Goal: Task Accomplishment & Management: Manage account settings

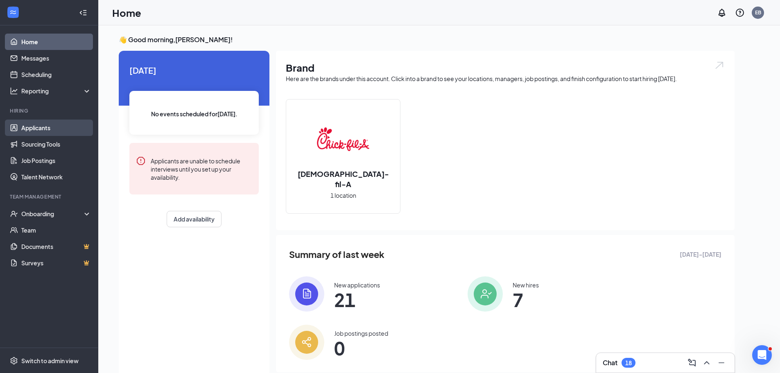
click at [44, 127] on link "Applicants" at bounding box center [56, 128] width 70 height 16
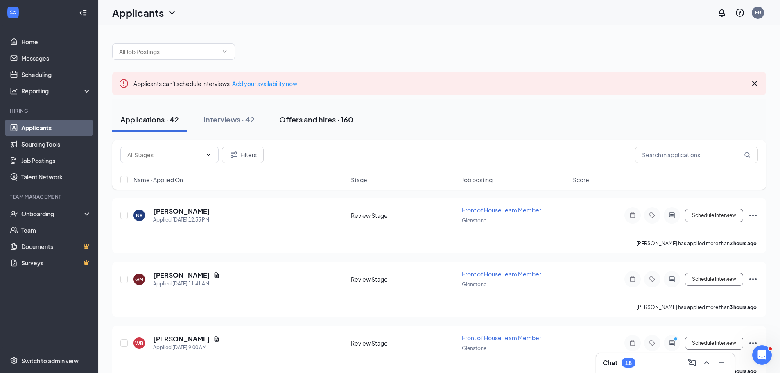
click at [313, 118] on div "Offers and hires · 160" at bounding box center [316, 119] width 74 height 10
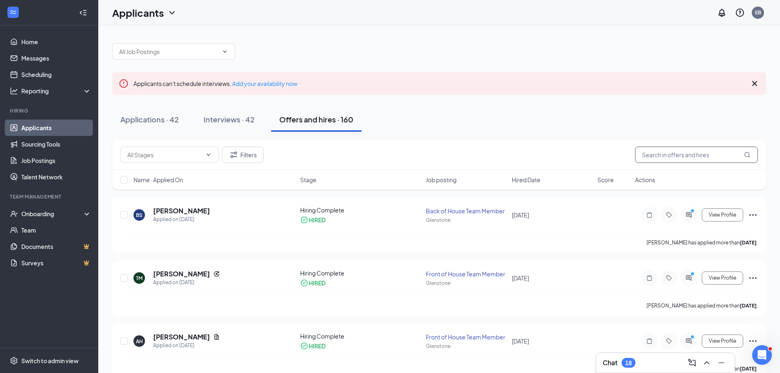
click at [725, 156] on input "text" at bounding box center [696, 155] width 123 height 16
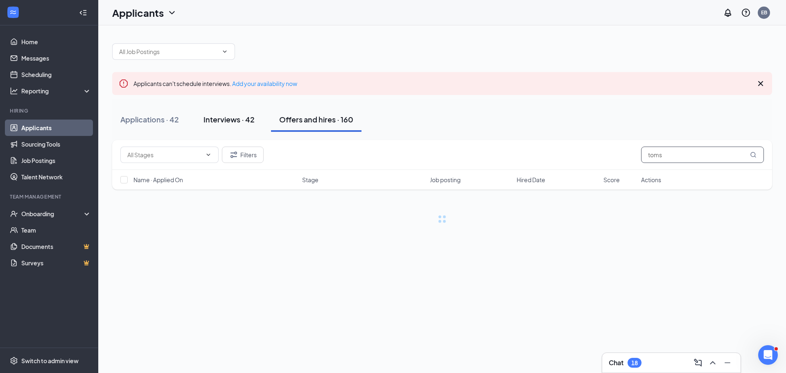
type input "toms"
click at [220, 118] on div "Interviews · 42" at bounding box center [229, 119] width 51 height 10
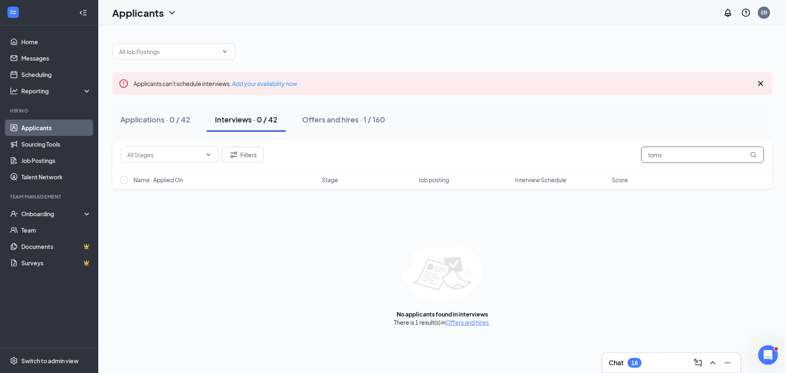
click at [696, 157] on input "toms" at bounding box center [702, 155] width 123 height 16
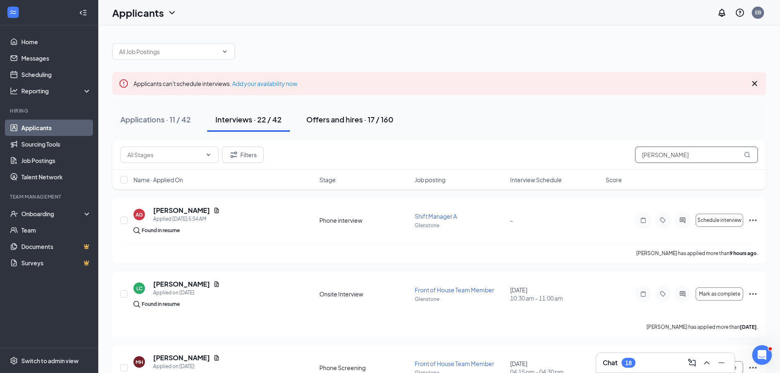
type input "[PERSON_NAME]"
click at [303, 116] on button "Offers and hires · 17 / 160" at bounding box center [350, 119] width 104 height 25
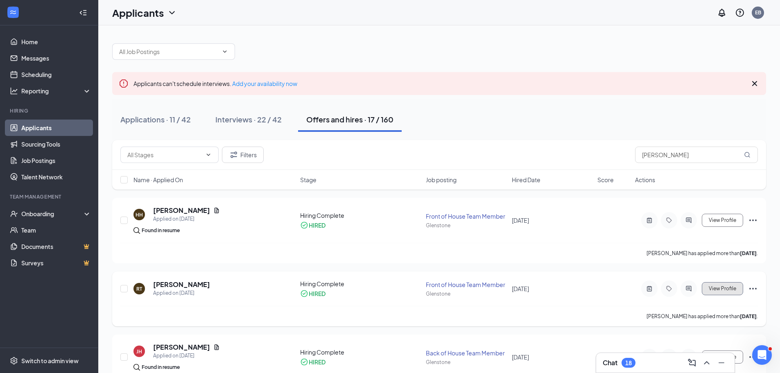
click at [719, 288] on span "View Profile" at bounding box center [722, 289] width 27 height 6
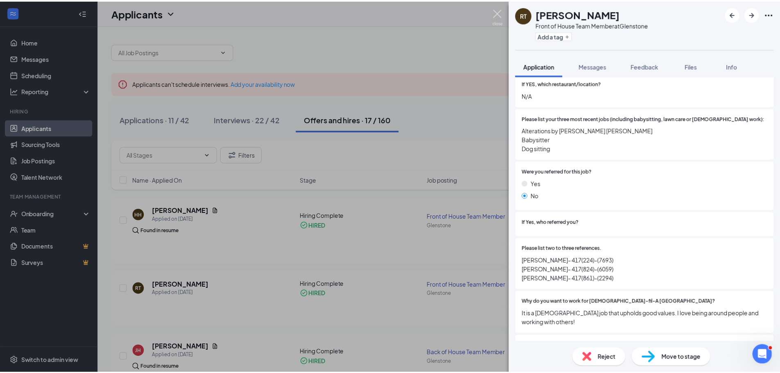
scroll to position [234, 0]
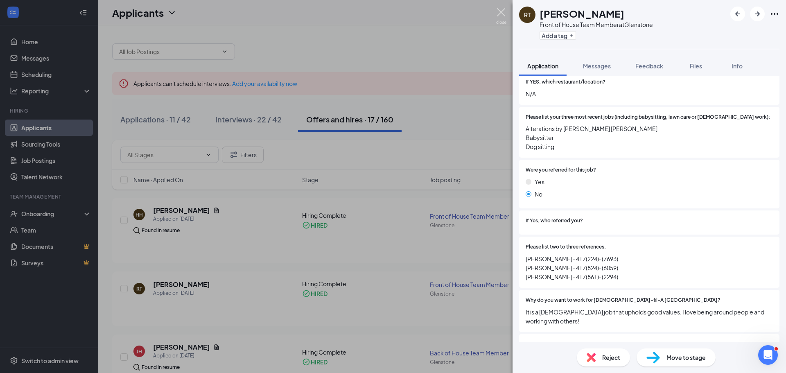
click at [502, 14] on img at bounding box center [501, 16] width 10 height 16
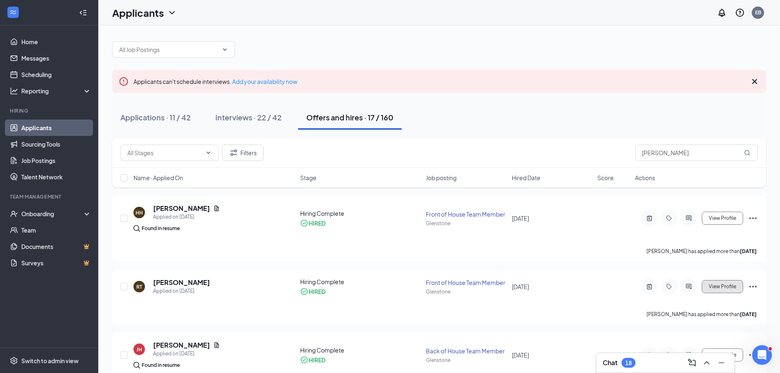
scroll to position [2, 0]
drag, startPoint x: 680, startPoint y: 152, endPoint x: 554, endPoint y: 149, distance: 126.2
click at [554, 149] on div "Filters [PERSON_NAME]" at bounding box center [439, 152] width 638 height 16
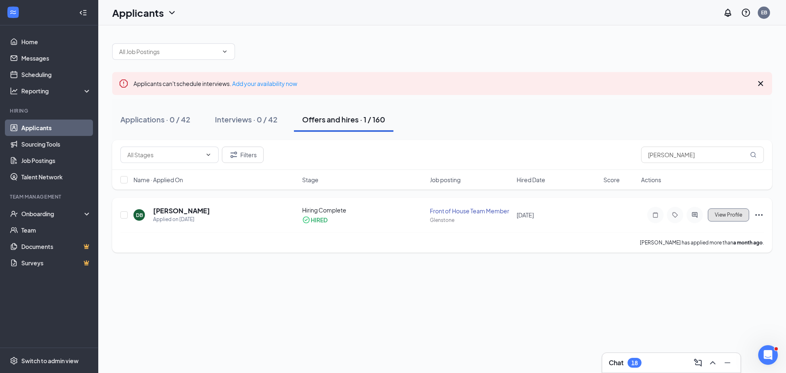
click at [718, 216] on span "View Profile" at bounding box center [728, 215] width 27 height 6
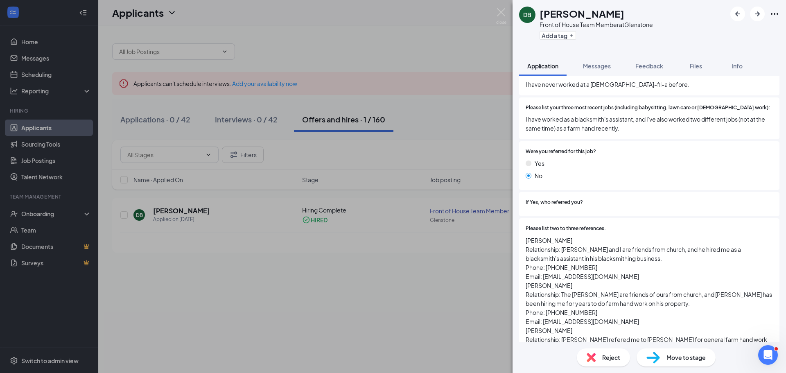
scroll to position [244, 0]
click at [504, 11] on img at bounding box center [501, 16] width 10 height 16
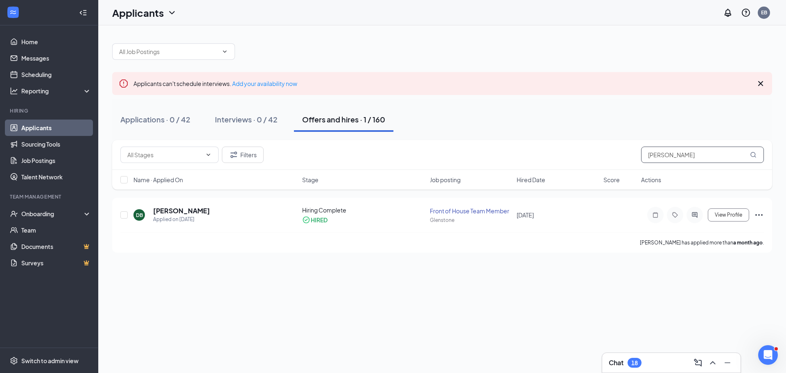
drag, startPoint x: 688, startPoint y: 156, endPoint x: 537, endPoint y: 160, distance: 150.4
click at [539, 157] on div "Filters [PERSON_NAME]" at bounding box center [442, 155] width 644 height 16
click at [736, 213] on span "View Profile" at bounding box center [728, 215] width 27 height 6
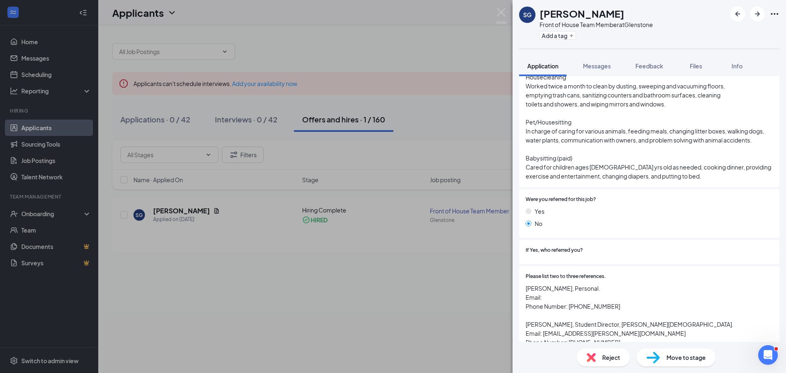
scroll to position [286, 0]
click at [499, 13] on img at bounding box center [501, 16] width 10 height 16
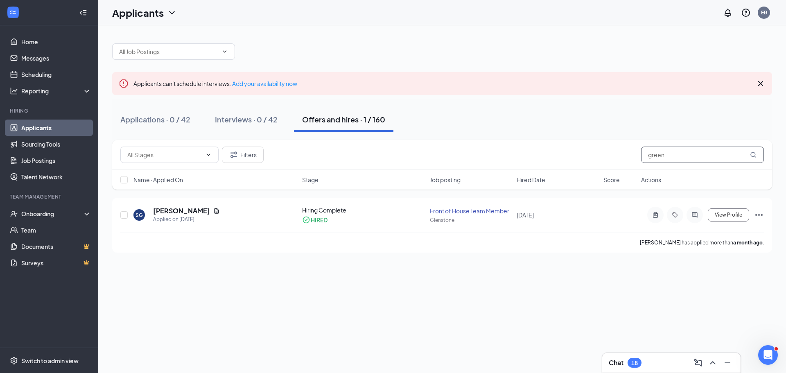
click at [671, 155] on input "green" at bounding box center [702, 155] width 123 height 16
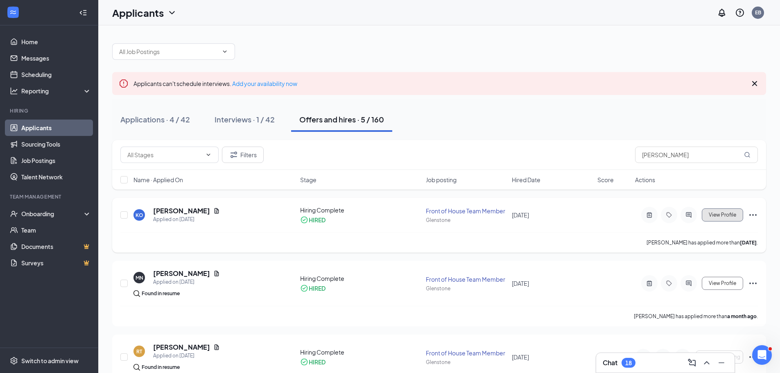
click at [726, 217] on span "View Profile" at bounding box center [722, 215] width 27 height 6
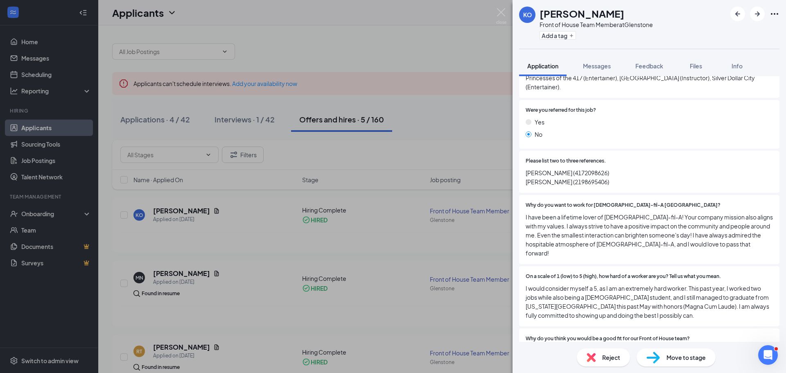
scroll to position [286, 0]
click at [501, 14] on img at bounding box center [501, 16] width 10 height 16
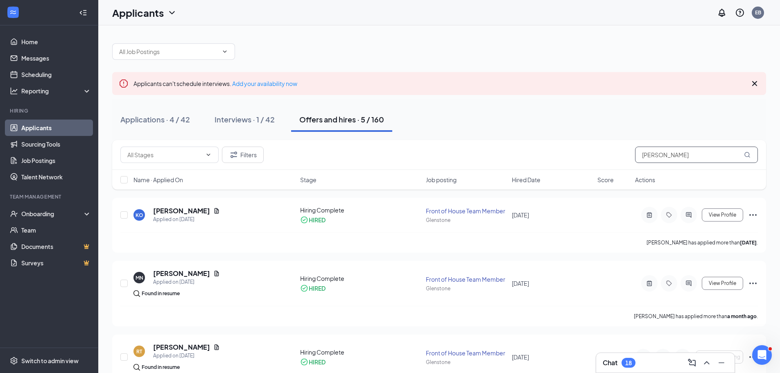
click at [678, 158] on input "[PERSON_NAME]" at bounding box center [696, 155] width 123 height 16
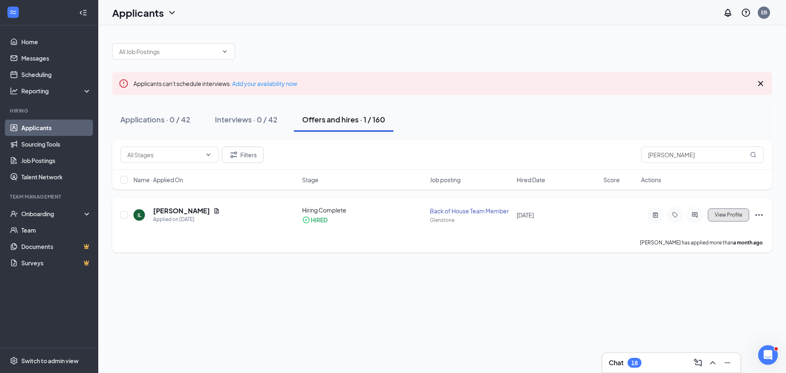
click at [721, 215] on span "View Profile" at bounding box center [728, 215] width 27 height 6
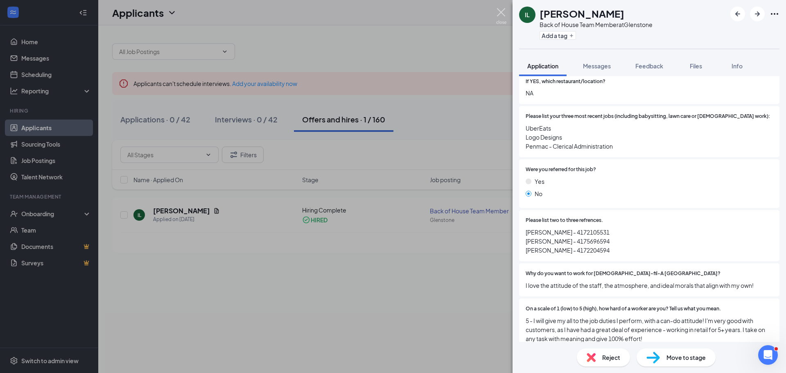
scroll to position [286, 0]
click at [499, 8] on img at bounding box center [501, 16] width 10 height 16
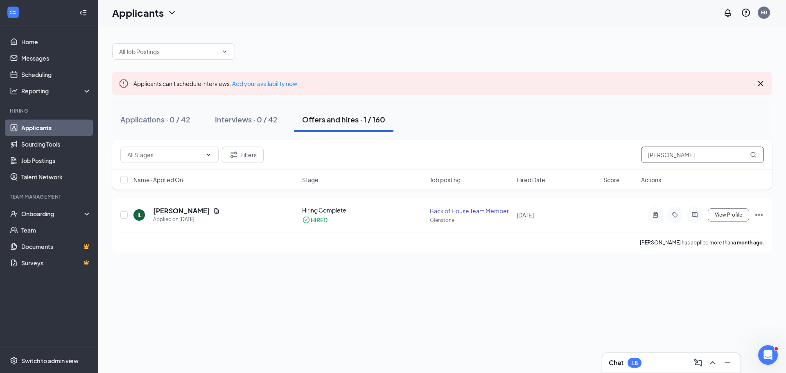
click at [671, 157] on input "[PERSON_NAME]" at bounding box center [702, 155] width 123 height 16
click at [731, 218] on span "View Profile" at bounding box center [728, 215] width 27 height 6
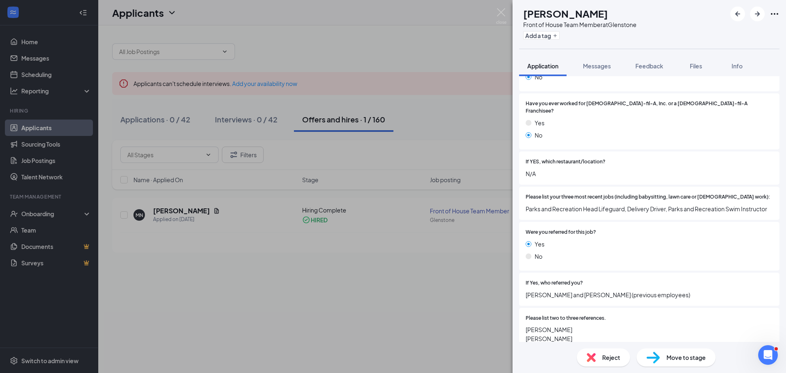
scroll to position [163, 0]
click at [502, 11] on img at bounding box center [501, 16] width 10 height 16
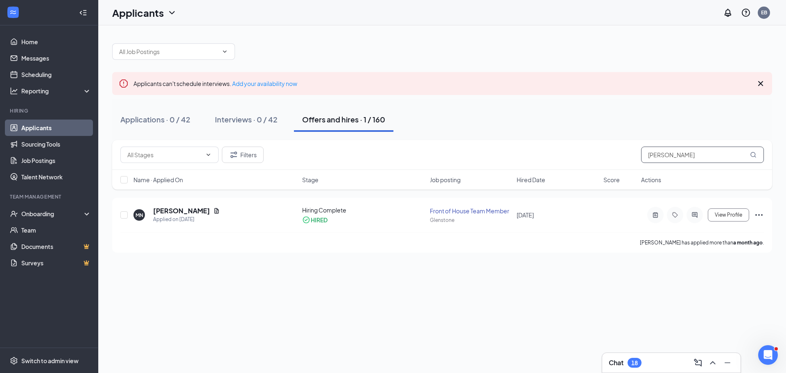
click at [675, 154] on input "[PERSON_NAME]" at bounding box center [702, 155] width 123 height 16
click at [735, 213] on span "View Profile" at bounding box center [728, 215] width 27 height 6
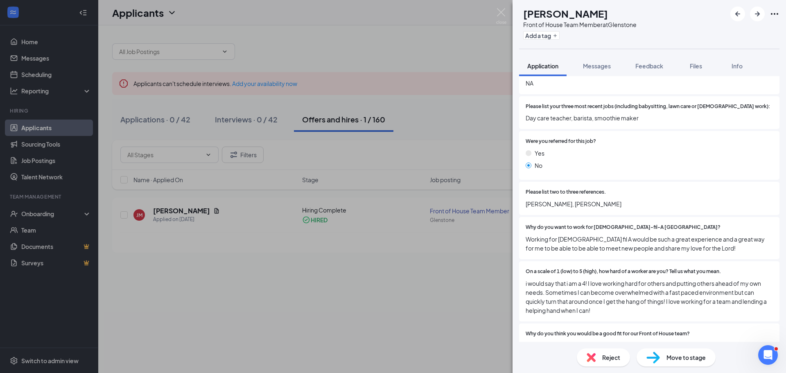
scroll to position [245, 0]
click at [501, 11] on img at bounding box center [501, 16] width 10 height 16
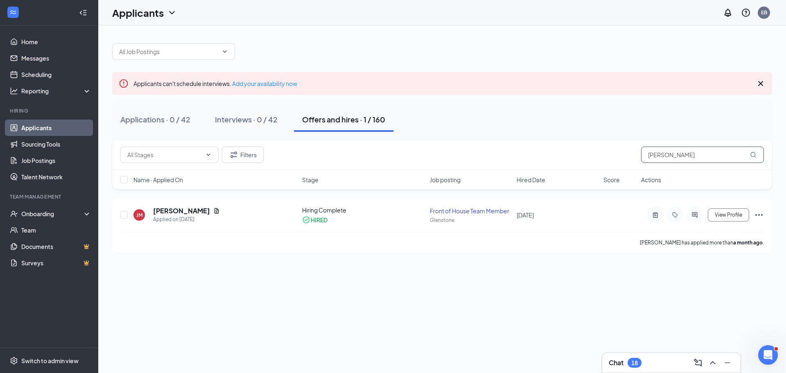
click at [678, 153] on input "[PERSON_NAME]" at bounding box center [702, 155] width 123 height 16
click at [678, 152] on input "[PERSON_NAME]" at bounding box center [702, 155] width 123 height 16
click at [718, 219] on button "View Profile" at bounding box center [728, 214] width 41 height 13
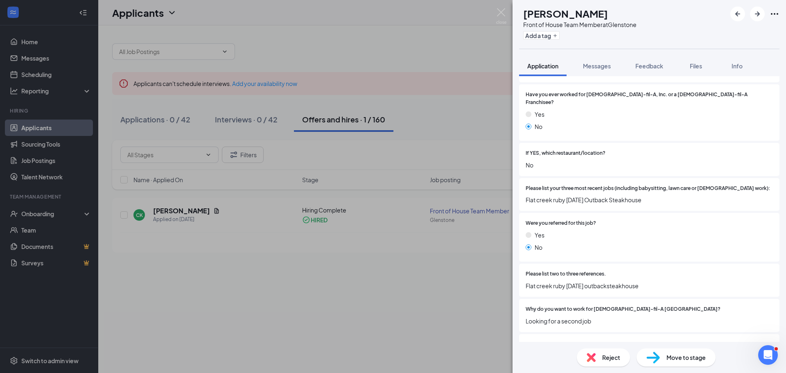
scroll to position [163, 0]
click at [501, 12] on img at bounding box center [501, 16] width 10 height 16
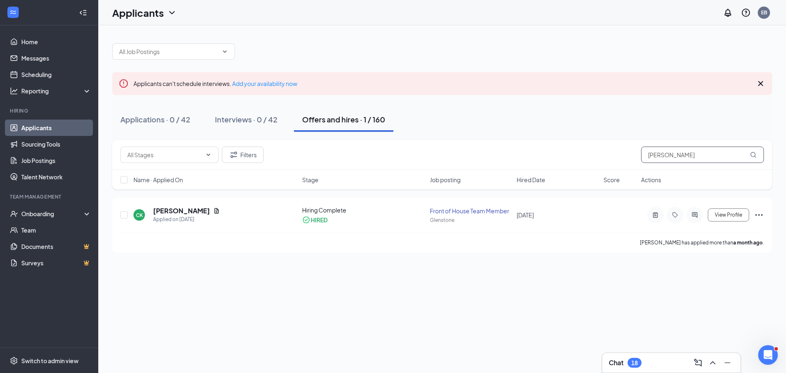
click at [668, 157] on input "[PERSON_NAME]" at bounding box center [702, 155] width 123 height 16
click at [730, 220] on button "View Profile" at bounding box center [728, 214] width 41 height 13
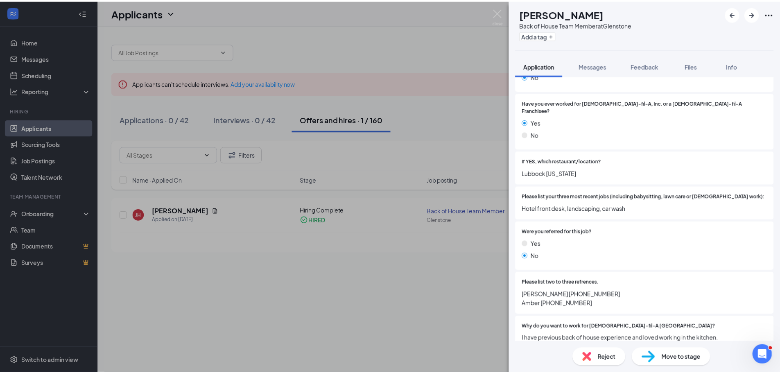
scroll to position [164, 0]
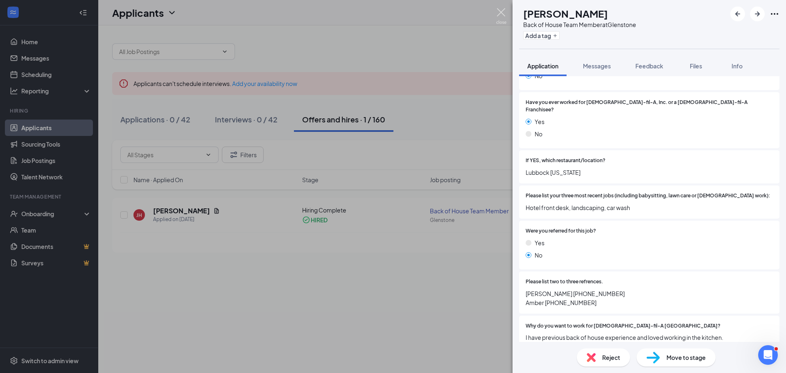
click at [502, 11] on img at bounding box center [501, 16] width 10 height 16
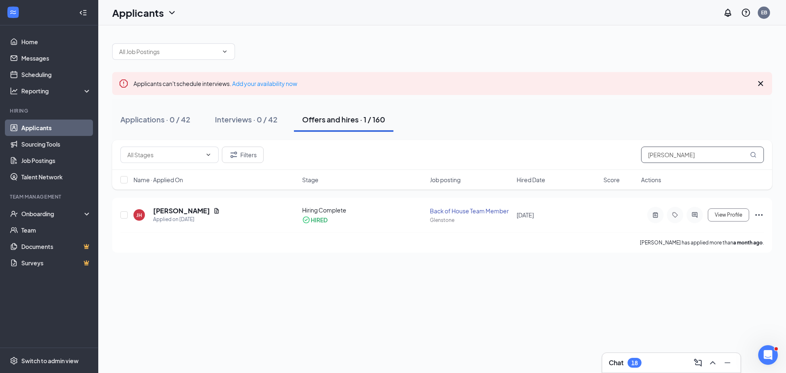
click at [696, 153] on input "[PERSON_NAME]" at bounding box center [702, 155] width 123 height 16
click at [697, 154] on input "[PERSON_NAME]" at bounding box center [702, 155] width 123 height 16
click at [696, 155] on input "[PERSON_NAME]" at bounding box center [702, 155] width 123 height 16
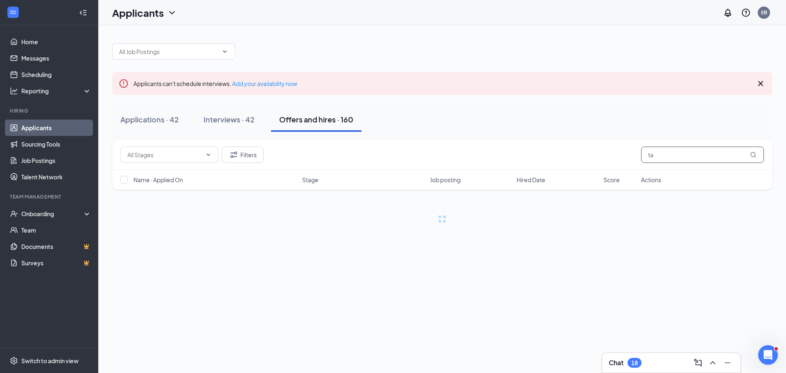
type input "t"
